Goal: Task Accomplishment & Management: Use online tool/utility

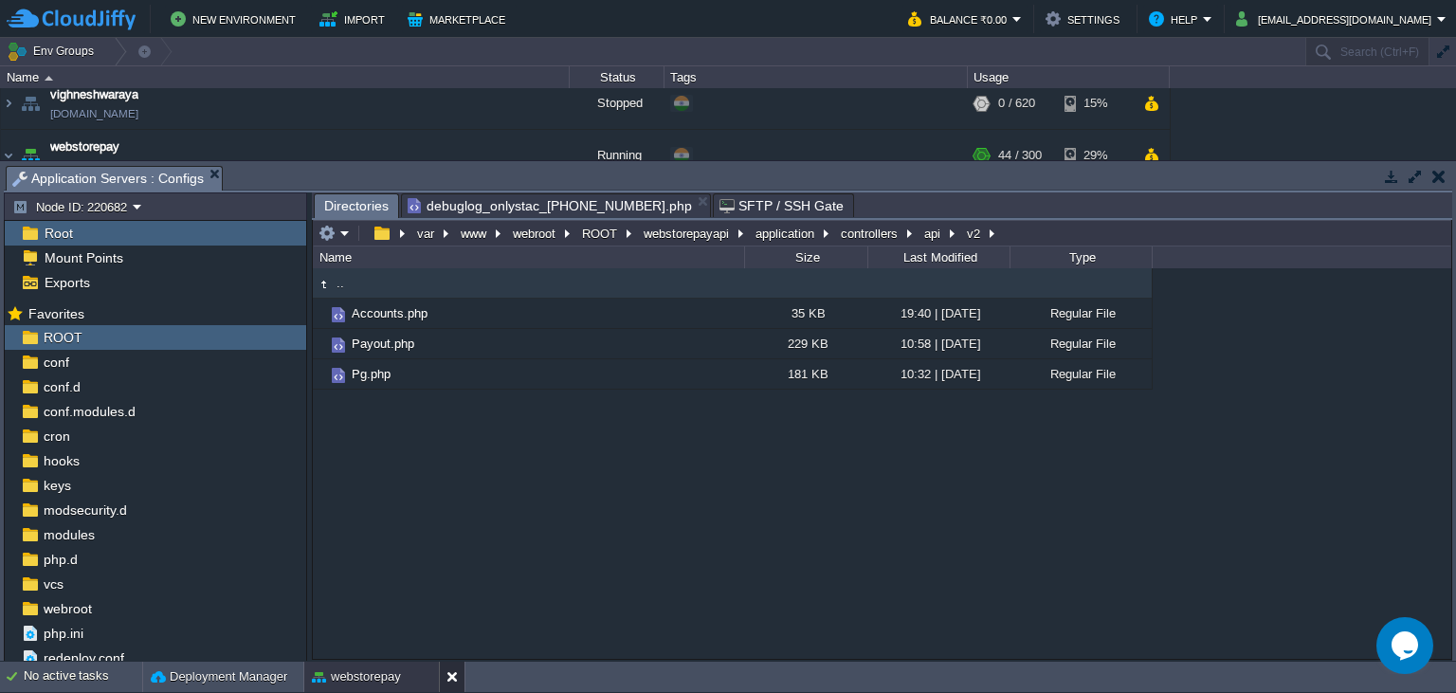
click at [453, 678] on button at bounding box center [456, 677] width 19 height 19
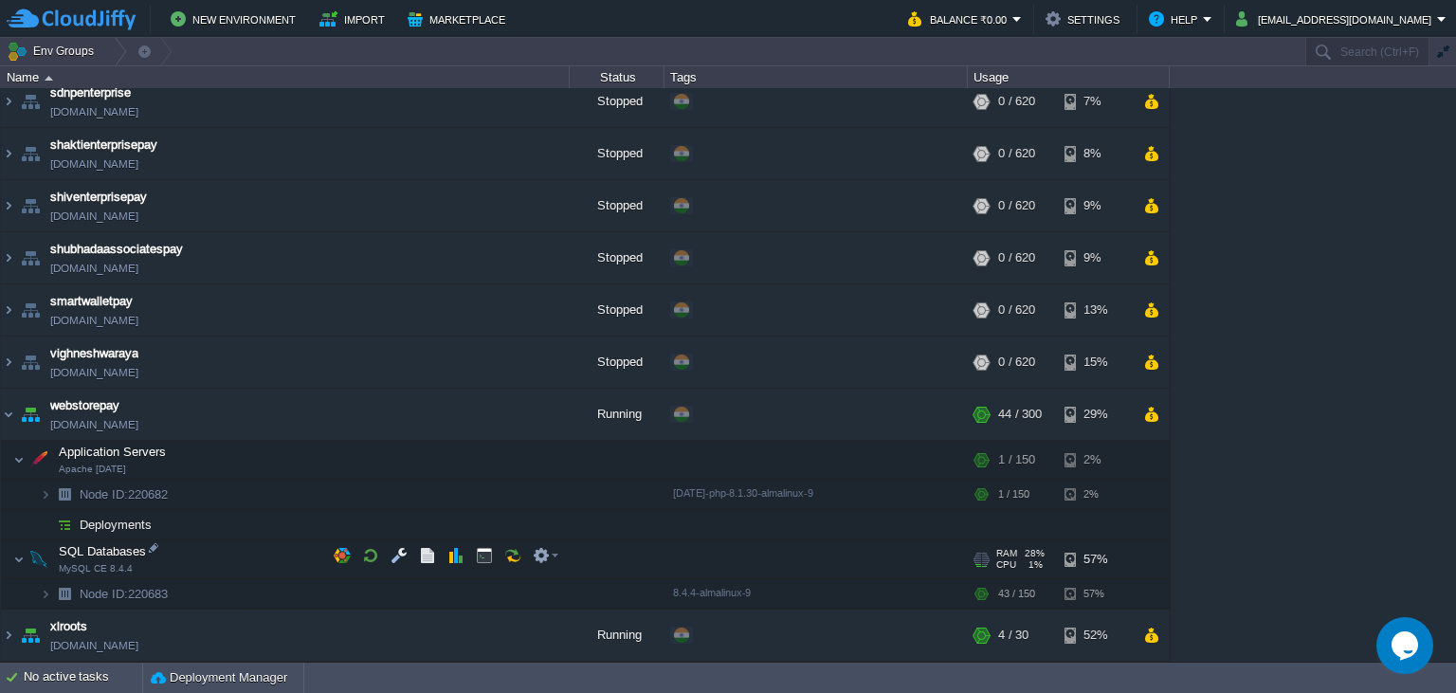
scroll to position [529, 0]
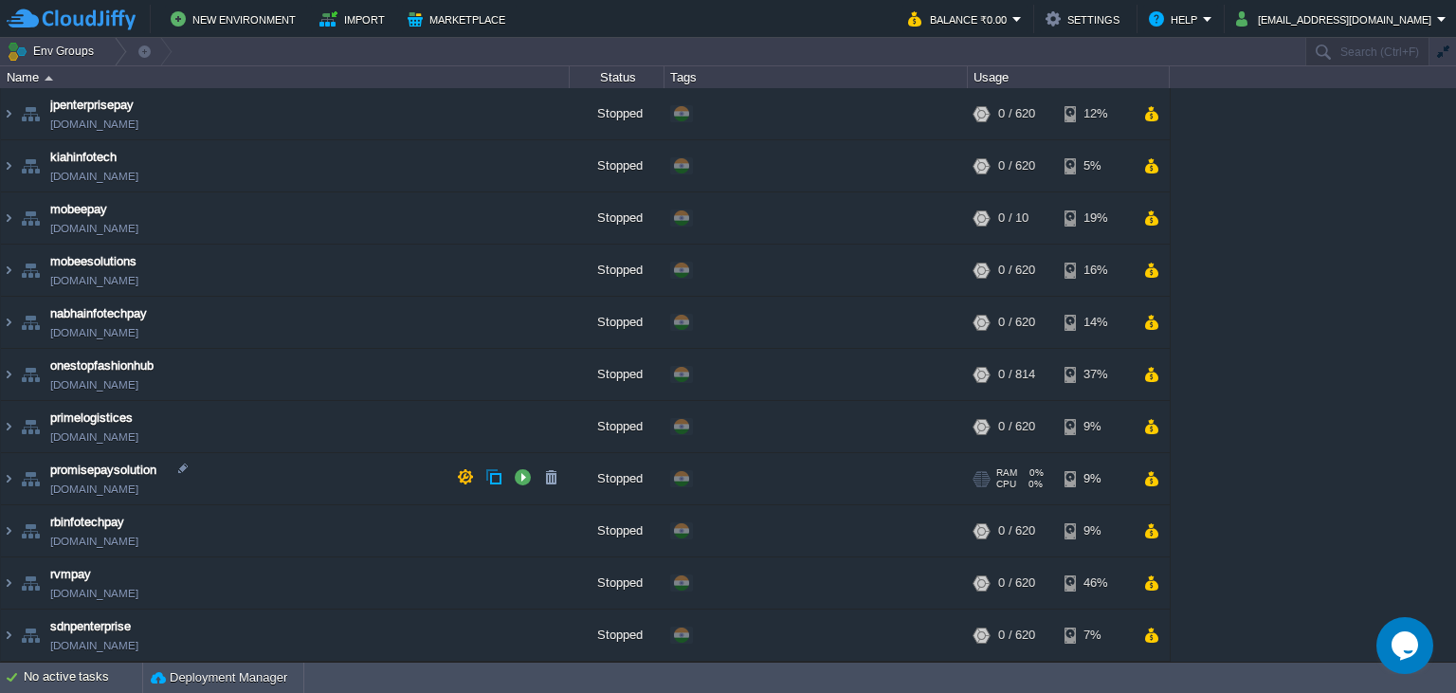
click at [1155, 575] on button "button" at bounding box center [1152, 583] width 16 height 17
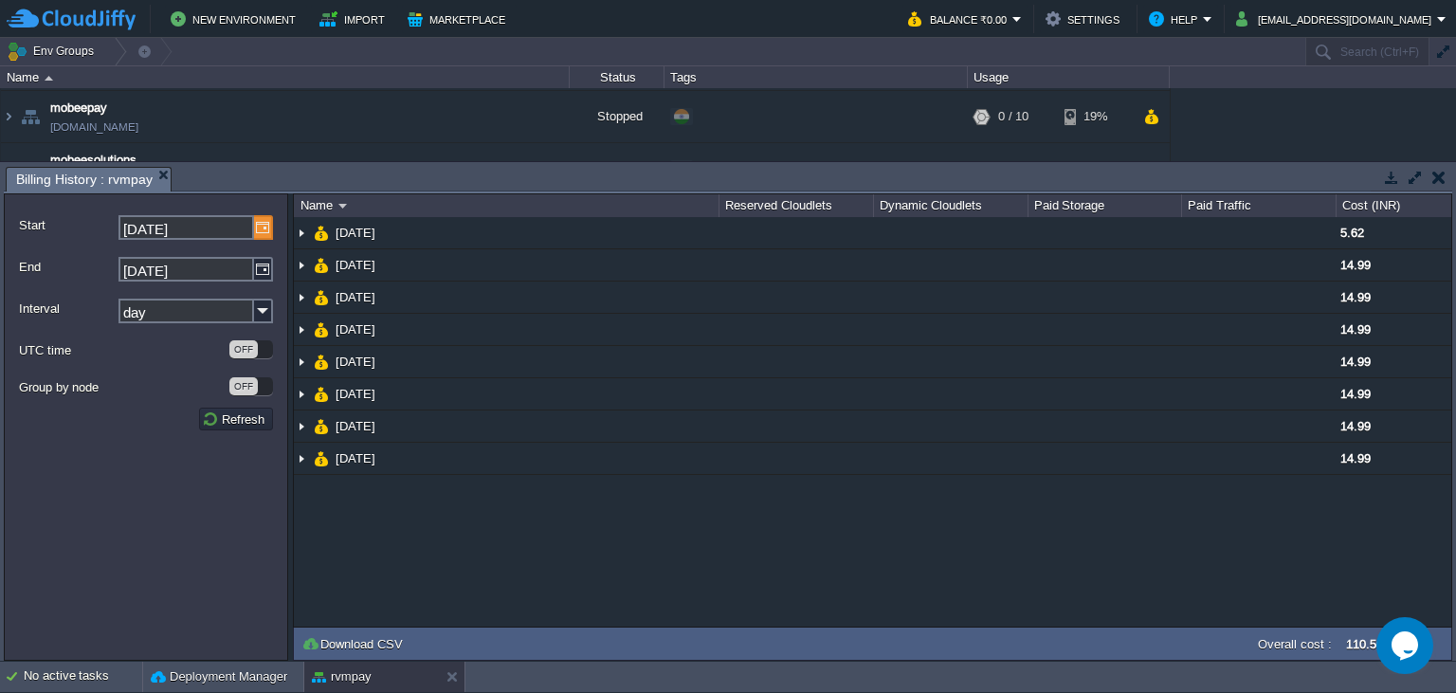
click at [260, 232] on img at bounding box center [263, 227] width 19 height 25
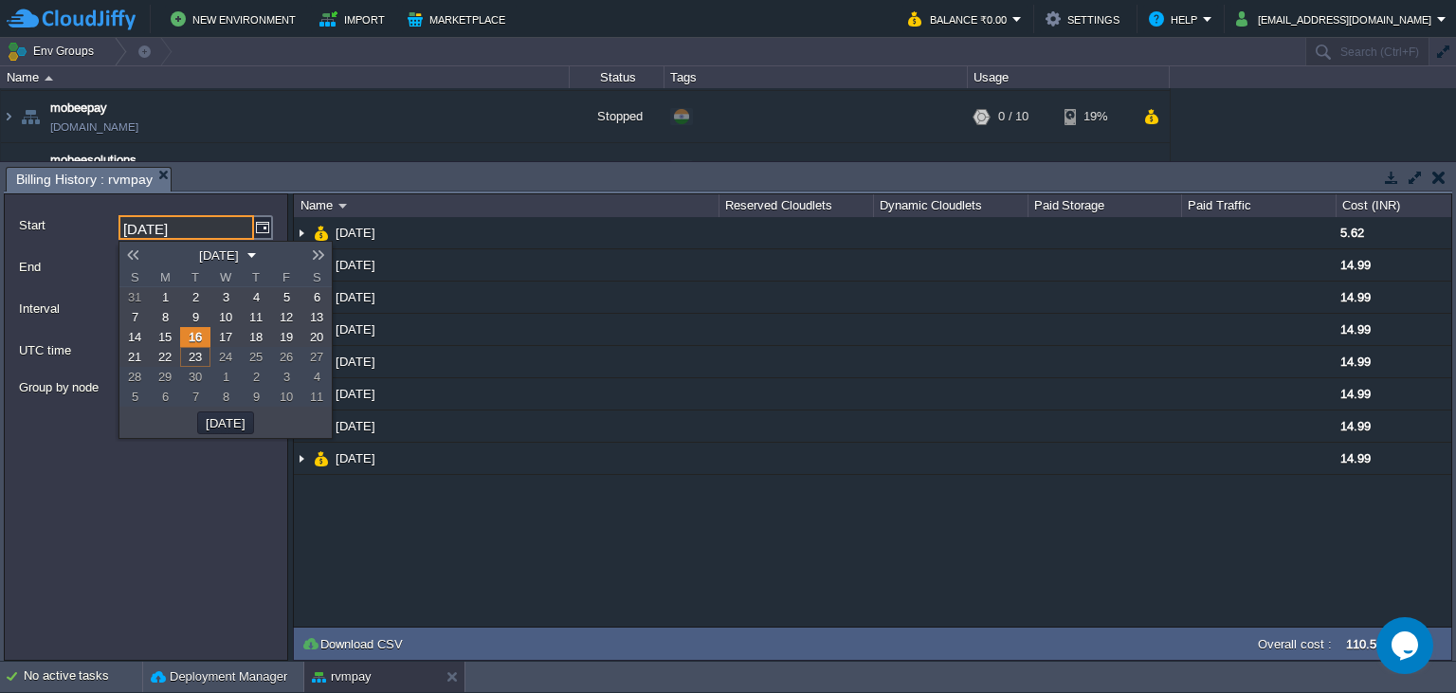
click at [165, 294] on span "1" at bounding box center [165, 297] width 7 height 14
type input "01-09-2025"
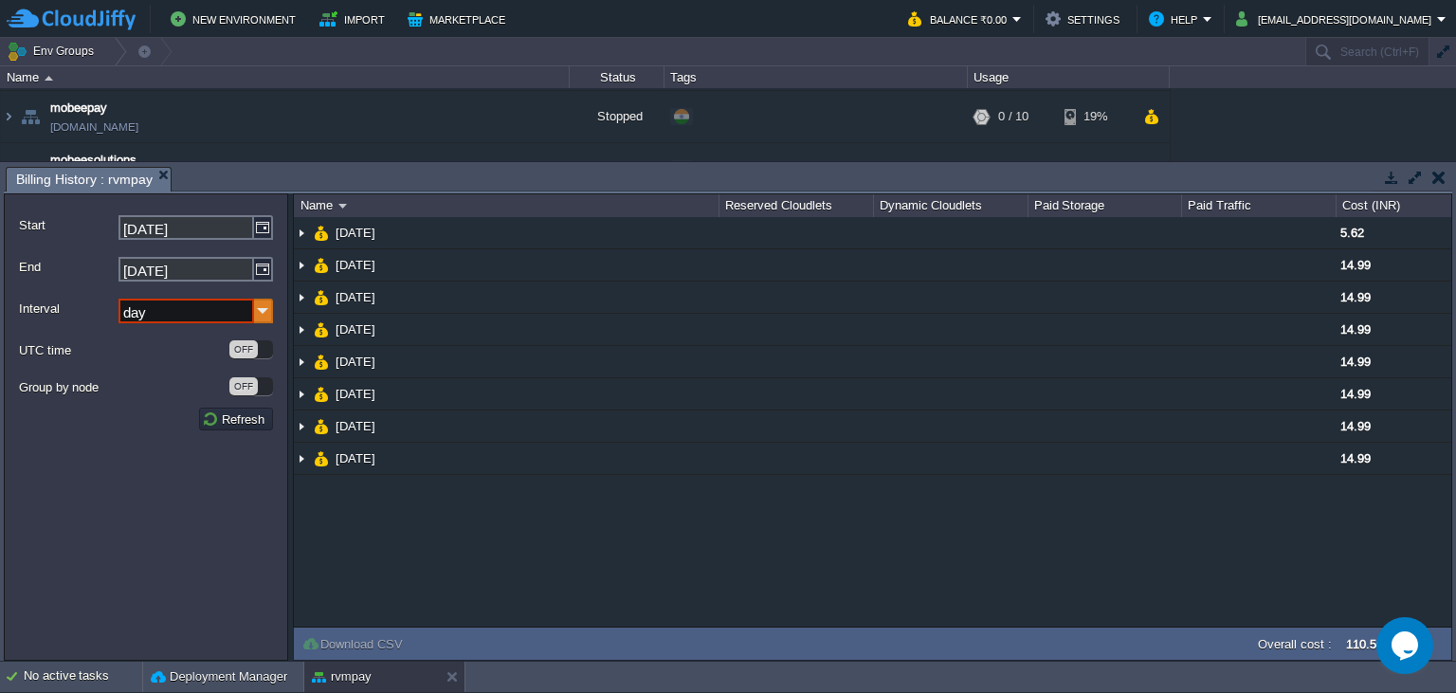
click at [266, 317] on img at bounding box center [263, 311] width 19 height 25
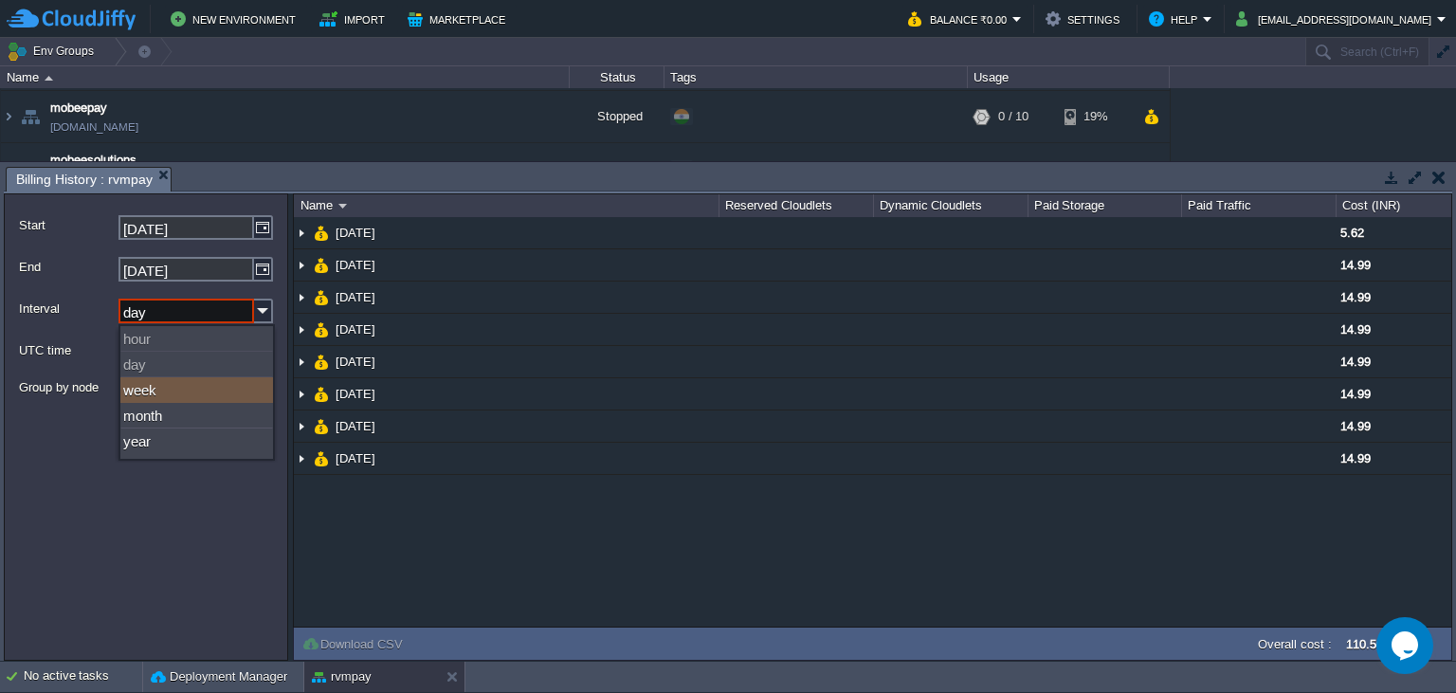
click at [241, 392] on div "week" at bounding box center [196, 390] width 153 height 26
type input "week"
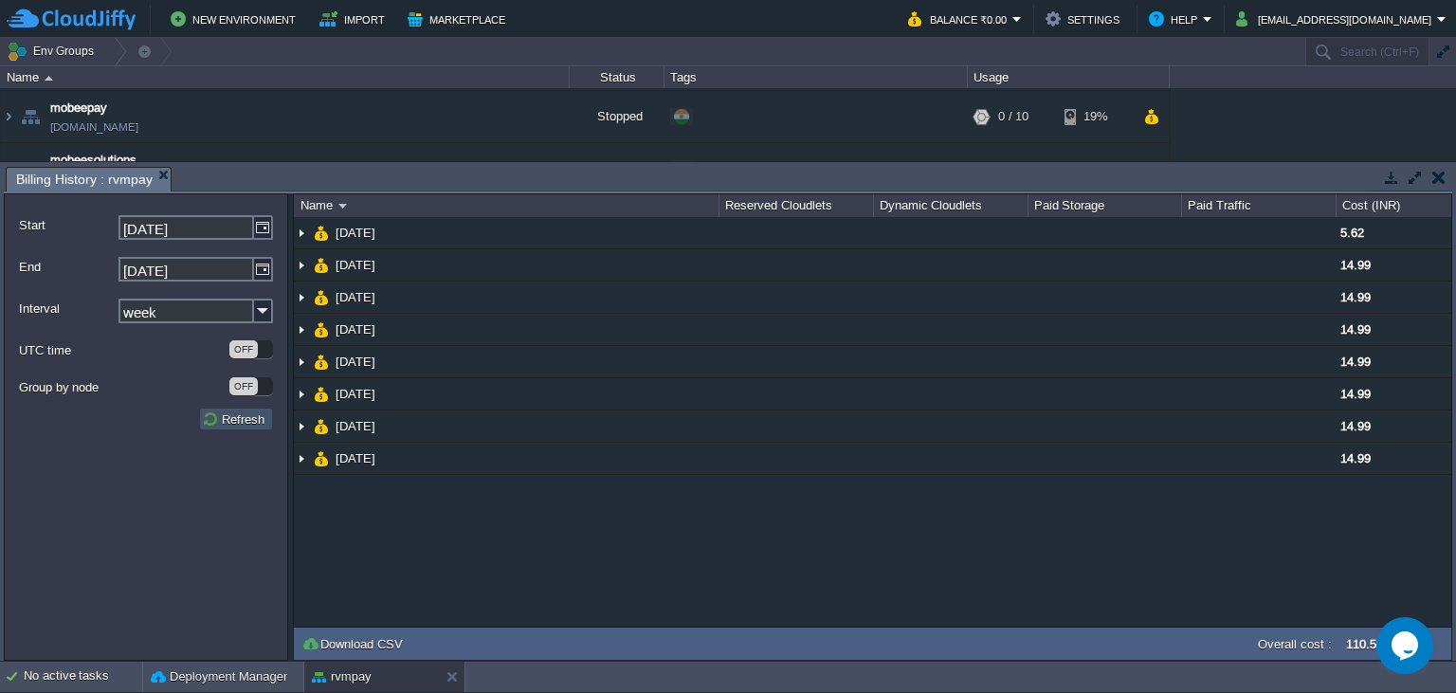
click at [246, 422] on button "Refresh" at bounding box center [236, 419] width 68 height 17
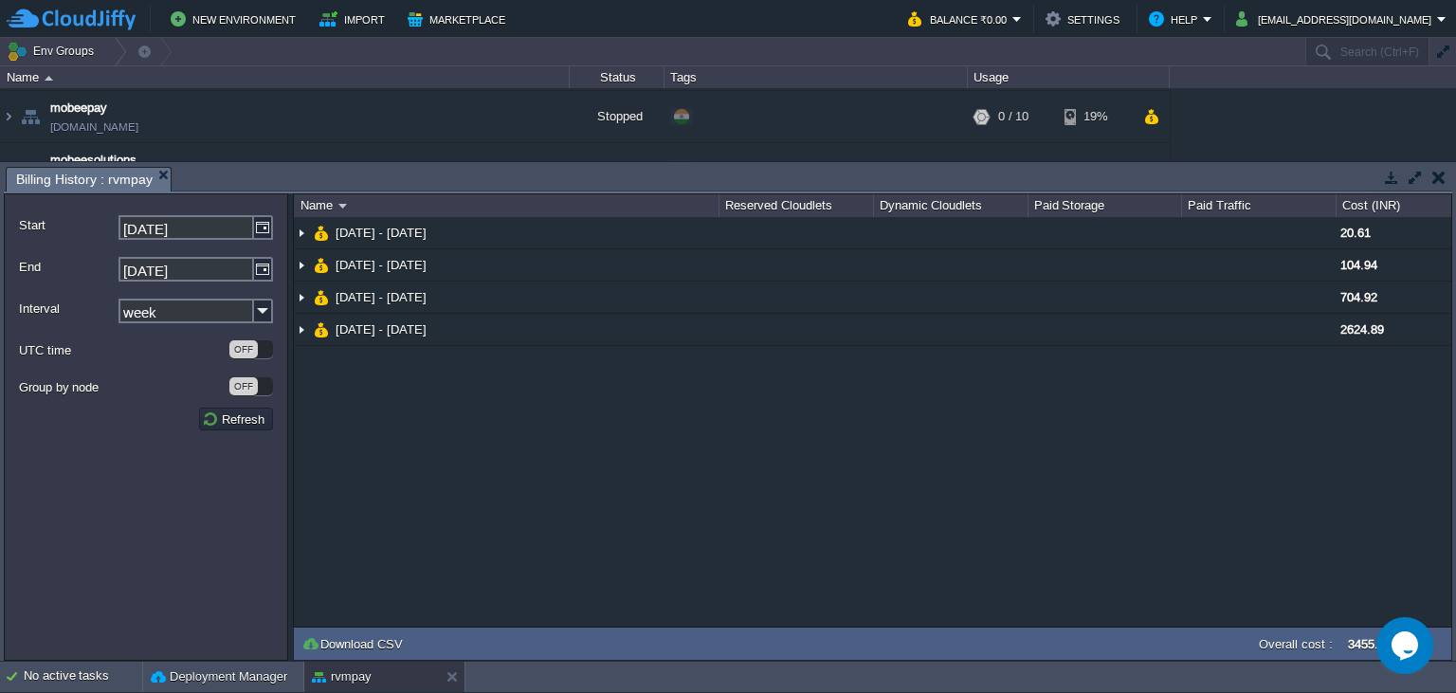
click at [1441, 180] on button "button" at bounding box center [1439, 177] width 13 height 17
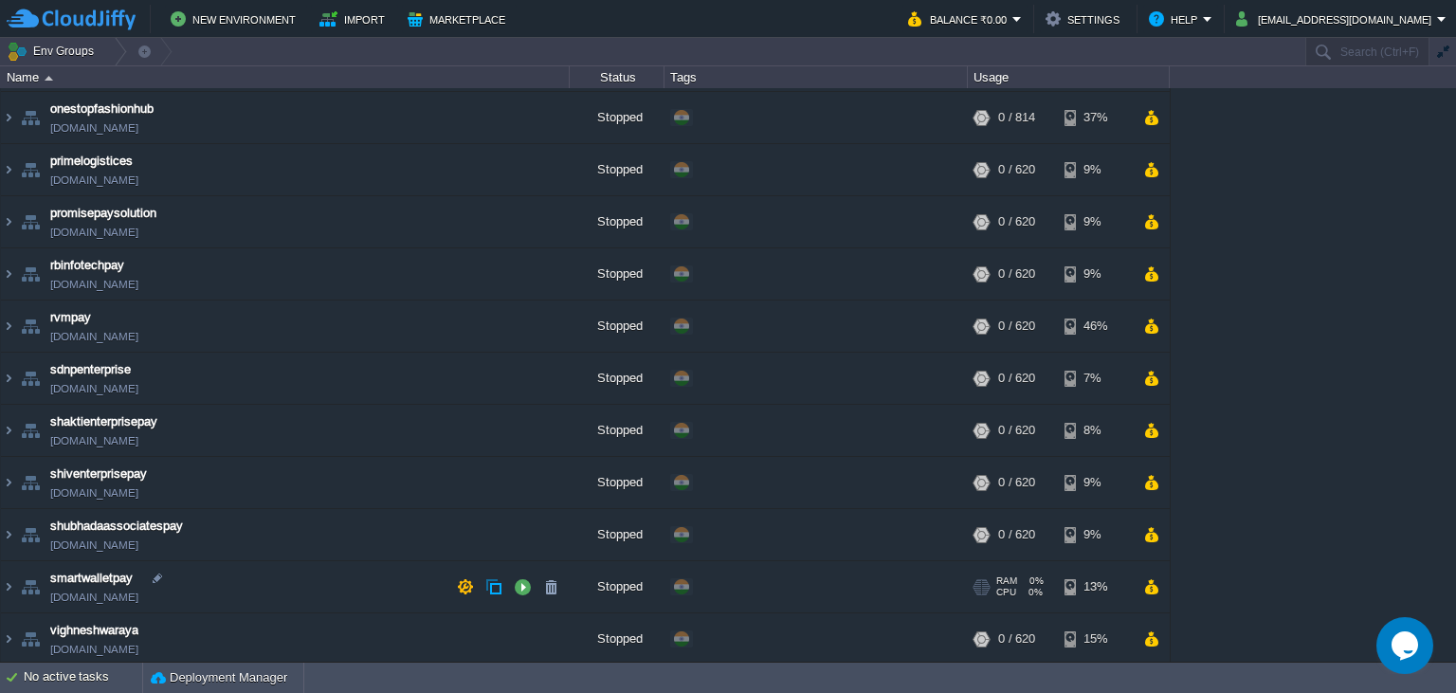
scroll to position [360, 0]
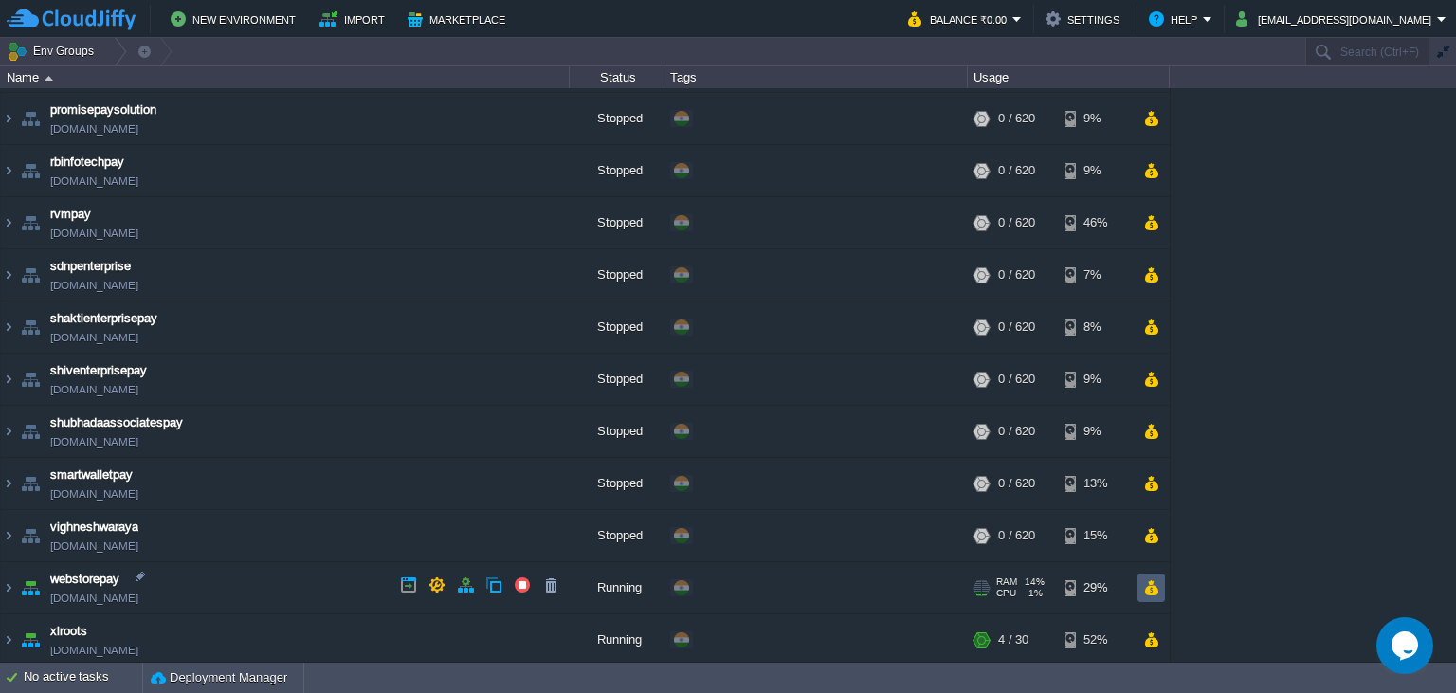
click at [1146, 587] on button "button" at bounding box center [1152, 587] width 16 height 17
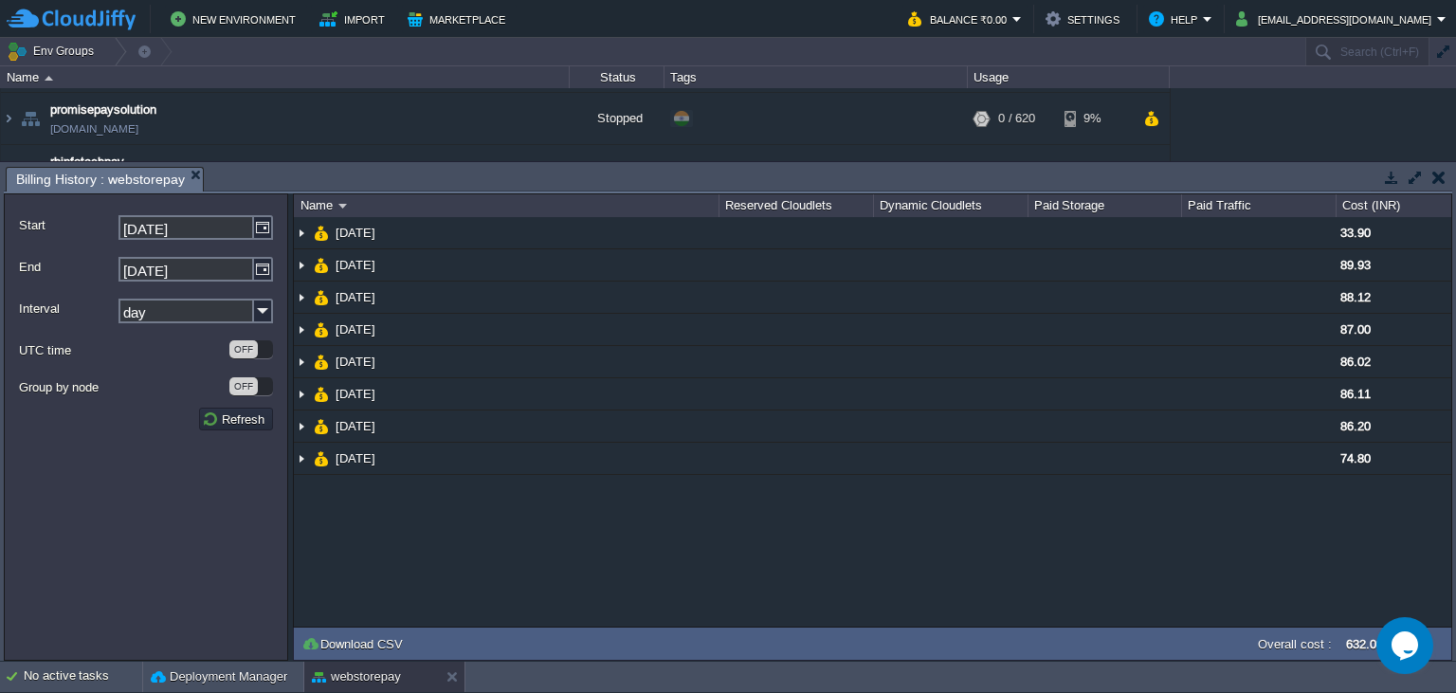
click at [1444, 186] on td at bounding box center [1439, 177] width 24 height 23
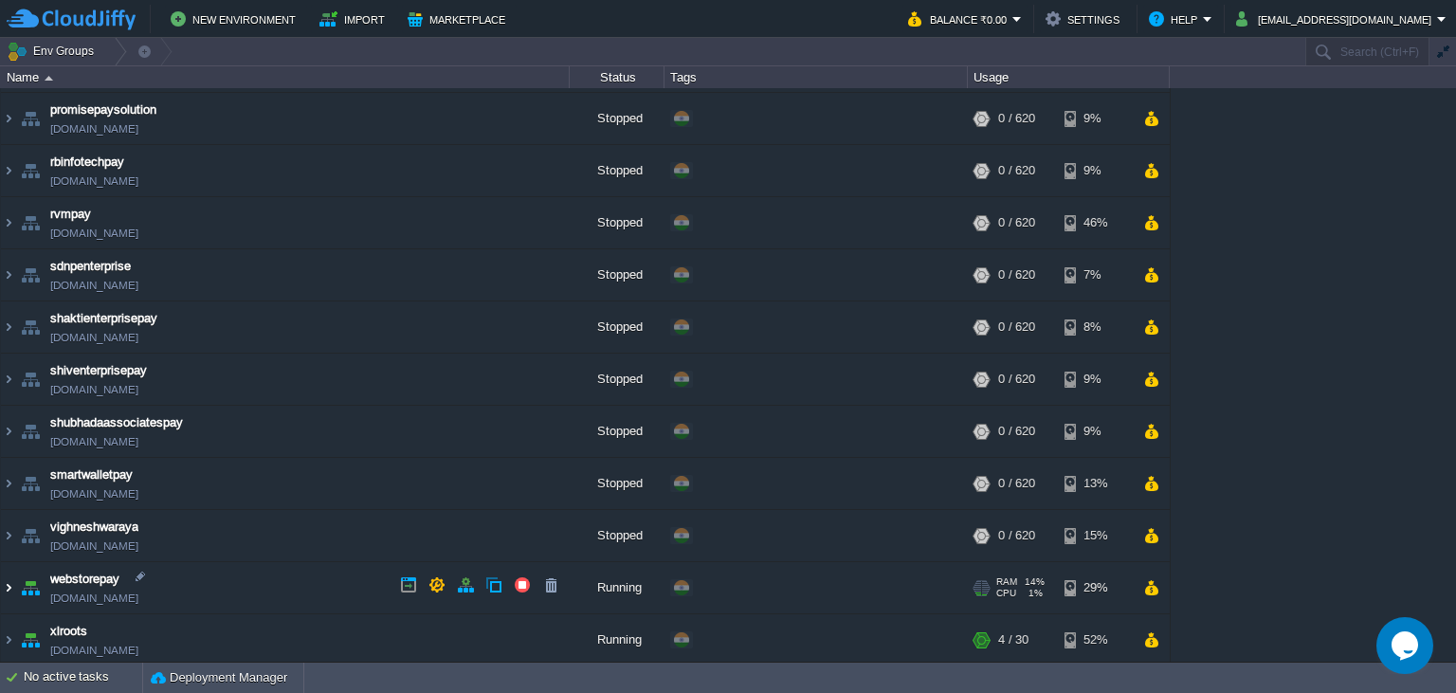
click at [9, 588] on img at bounding box center [8, 587] width 15 height 51
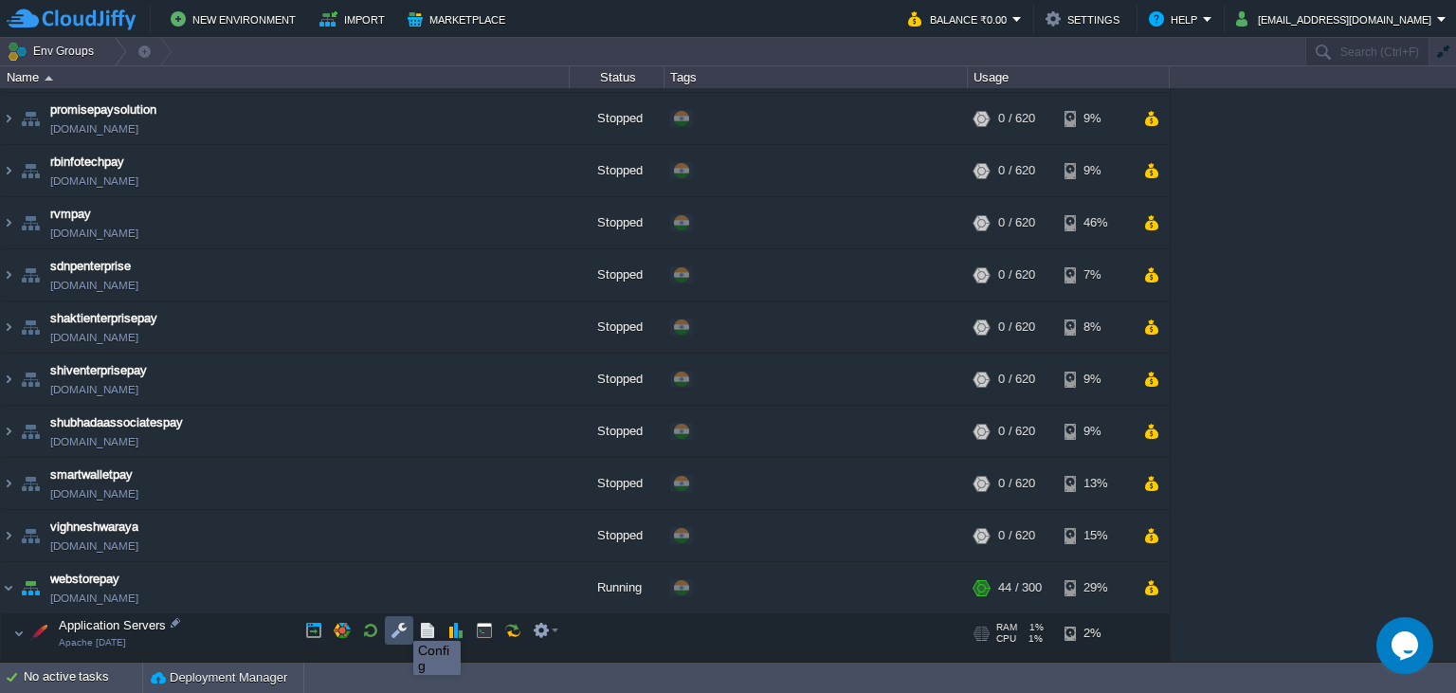
click at [399, 624] on button "button" at bounding box center [399, 630] width 17 height 17
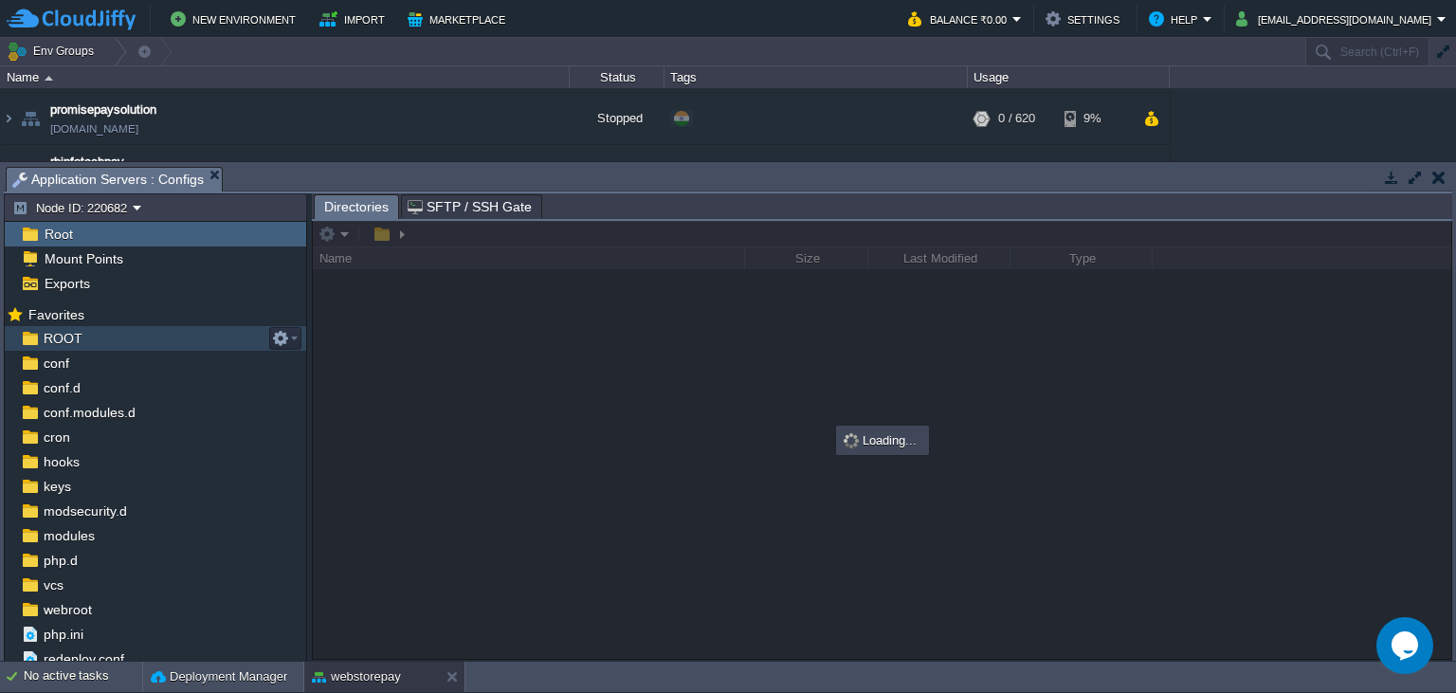
click at [105, 339] on div "ROOT" at bounding box center [156, 338] width 302 height 25
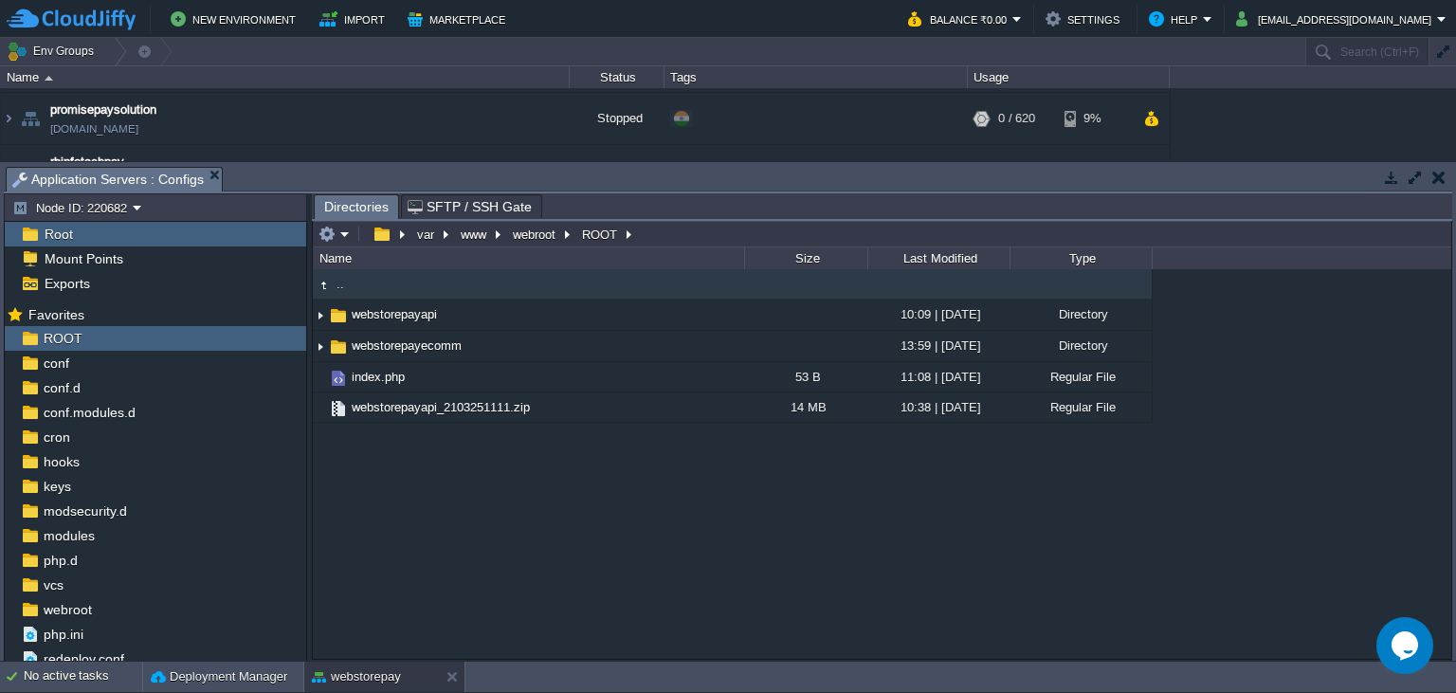
click at [559, 525] on div ".. webstorepayapi 10:09 | 21 Mar 2025 Directory webstorepayecomm 13:59 | 15 Aug…" at bounding box center [882, 464] width 1139 height 390
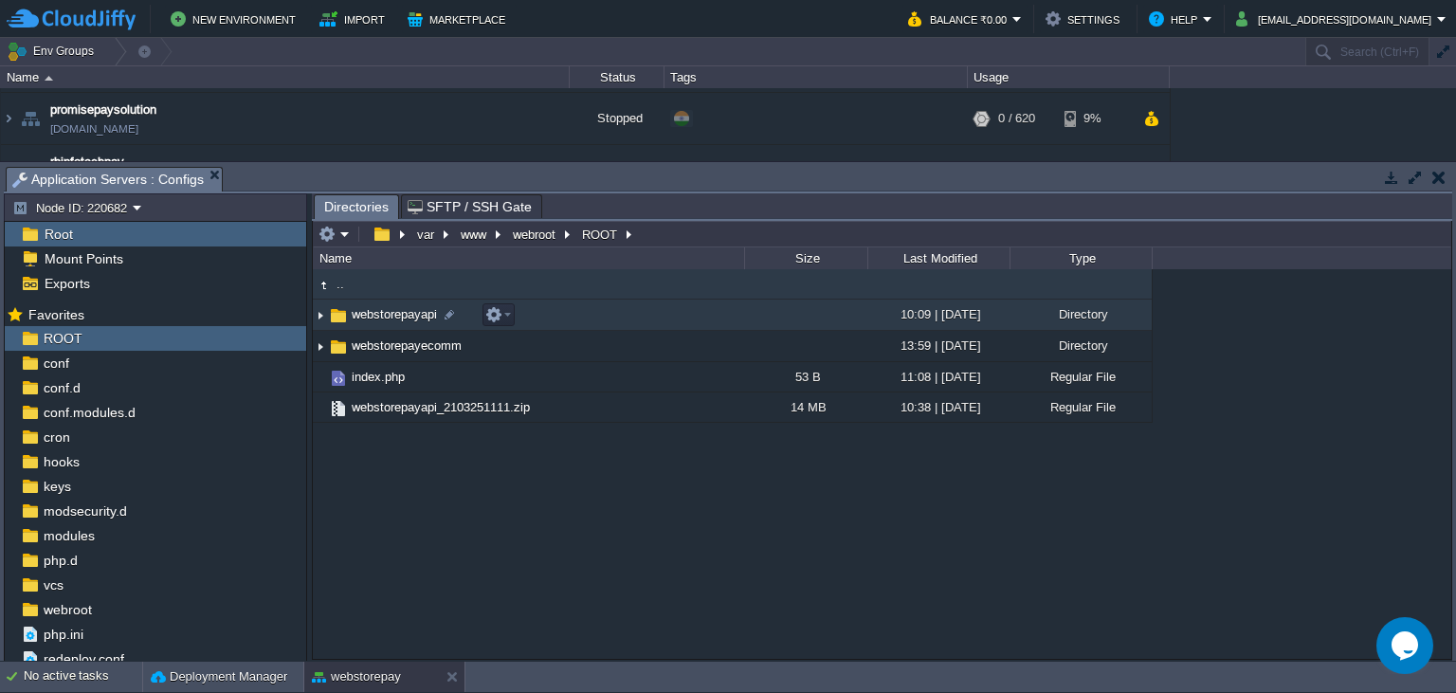
click at [399, 310] on span "webstorepayapi" at bounding box center [394, 314] width 91 height 16
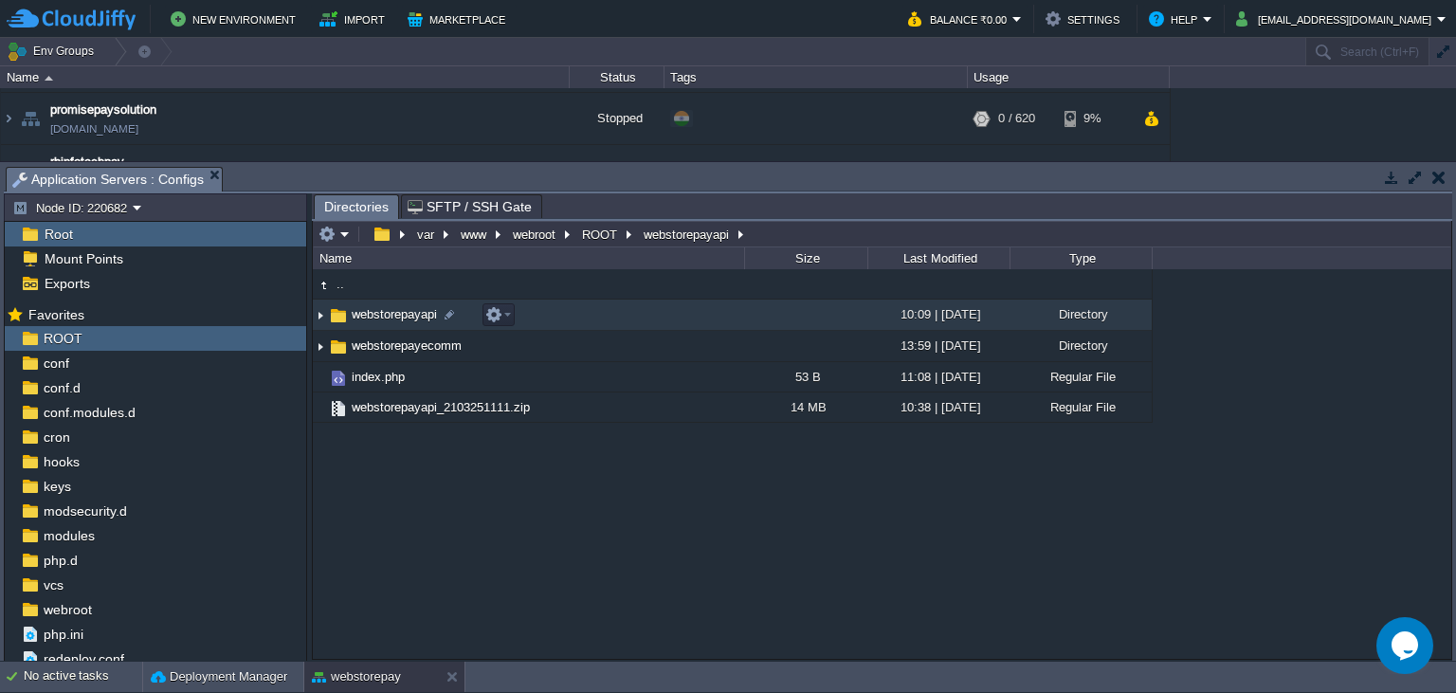
click at [399, 310] on span "webstorepayapi" at bounding box center [394, 314] width 91 height 16
